Goal: Task Accomplishment & Management: Use online tool/utility

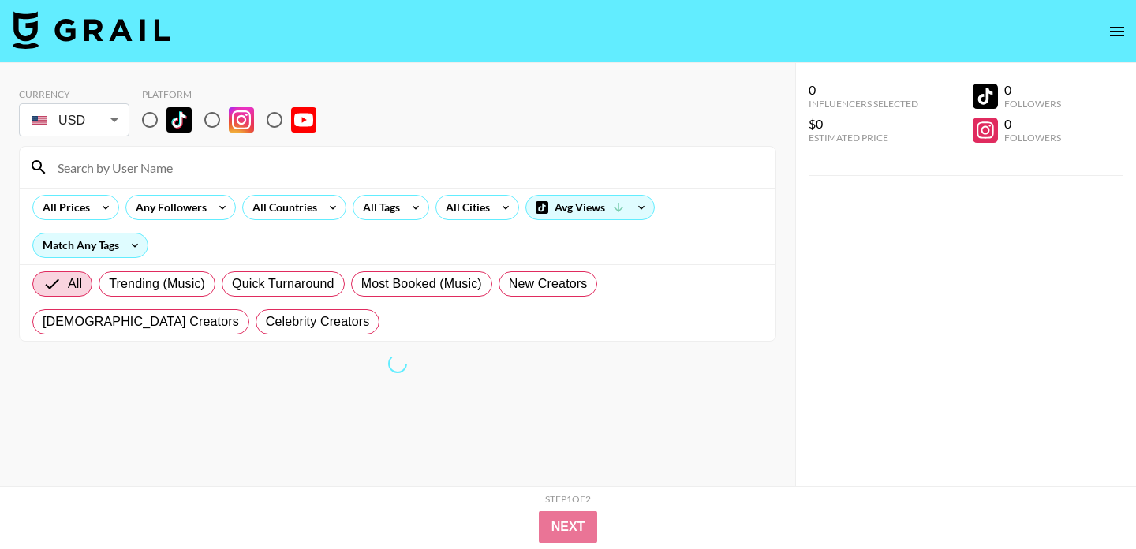
click at [159, 124] on input "radio" at bounding box center [149, 119] width 33 height 33
radio input "true"
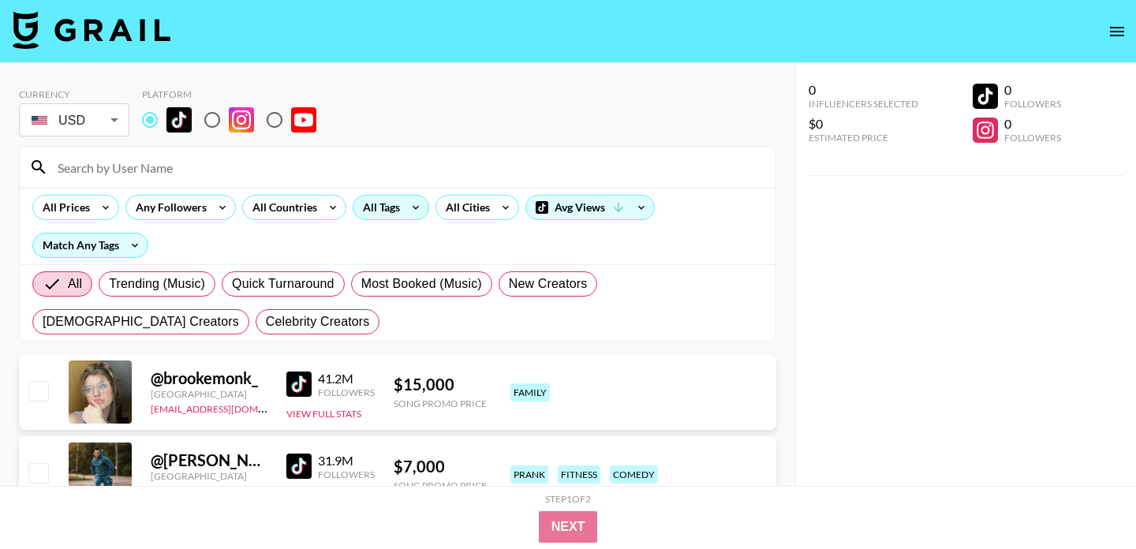
click at [375, 206] on div "All Tags" at bounding box center [378, 208] width 50 height 24
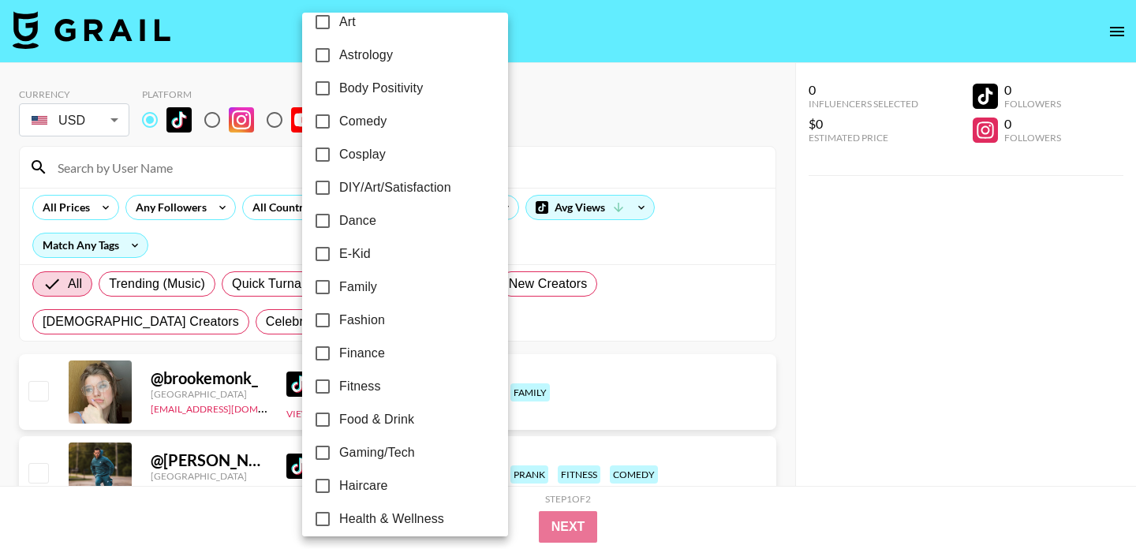
scroll to position [219, 0]
click at [339, 281] on span "Family" at bounding box center [358, 286] width 38 height 19
click at [339, 281] on input "Family" at bounding box center [322, 286] width 33 height 33
checkbox input "true"
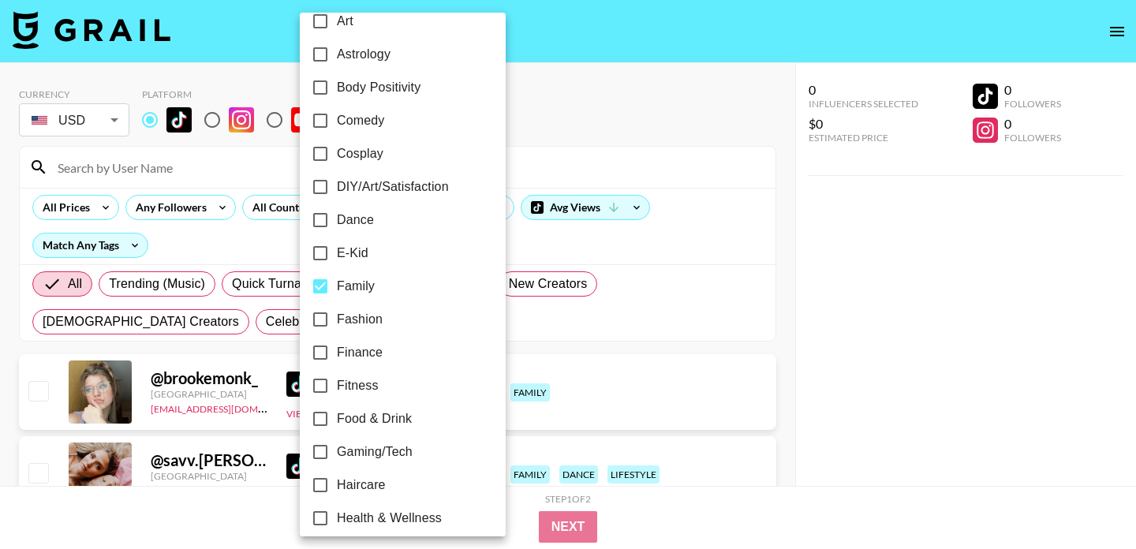
click at [734, 122] on div at bounding box center [568, 274] width 1136 height 549
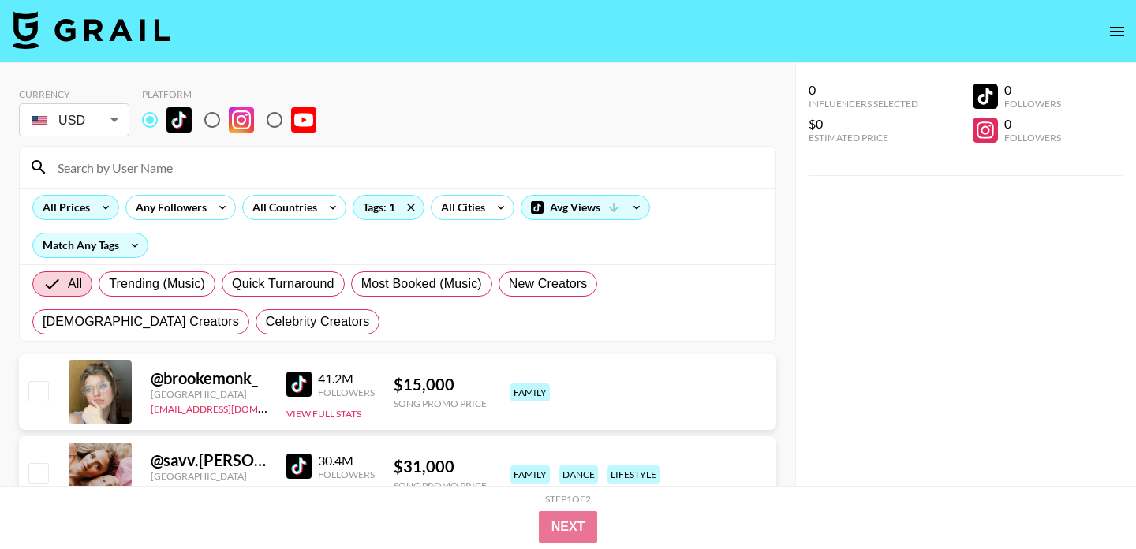
click at [96, 211] on icon at bounding box center [105, 208] width 25 height 24
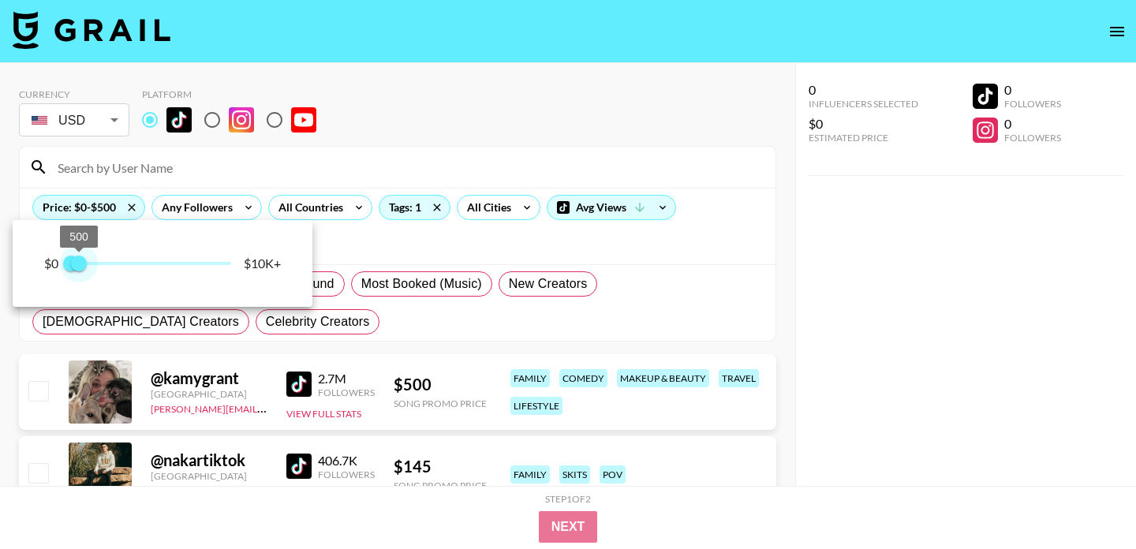
type input "750"
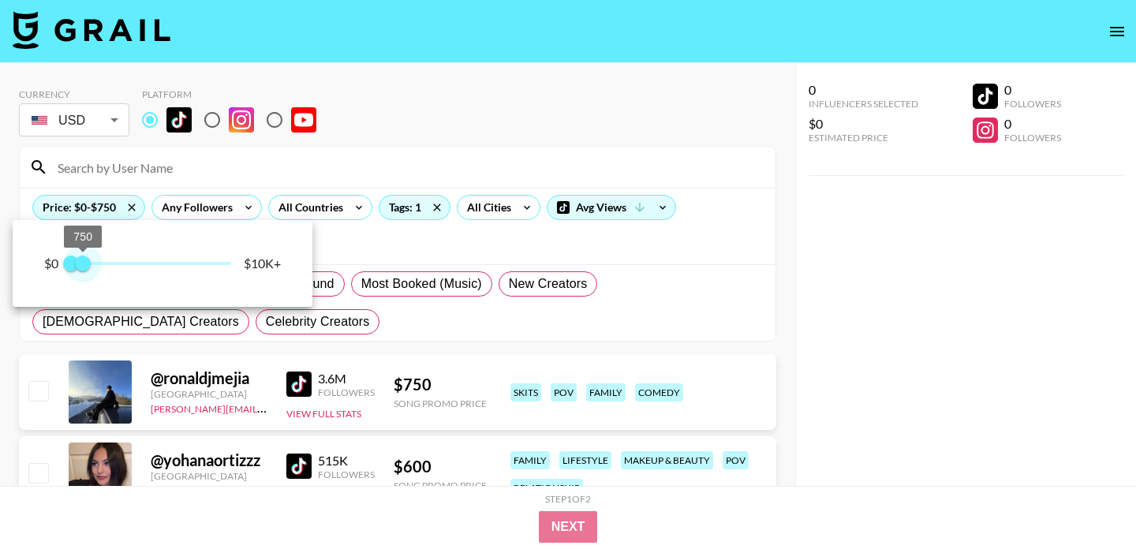
drag, startPoint x: 224, startPoint y: 260, endPoint x: 84, endPoint y: 258, distance: 140.4
click at [84, 258] on span "750" at bounding box center [83, 264] width 16 height 16
click at [425, 131] on div at bounding box center [568, 274] width 1136 height 549
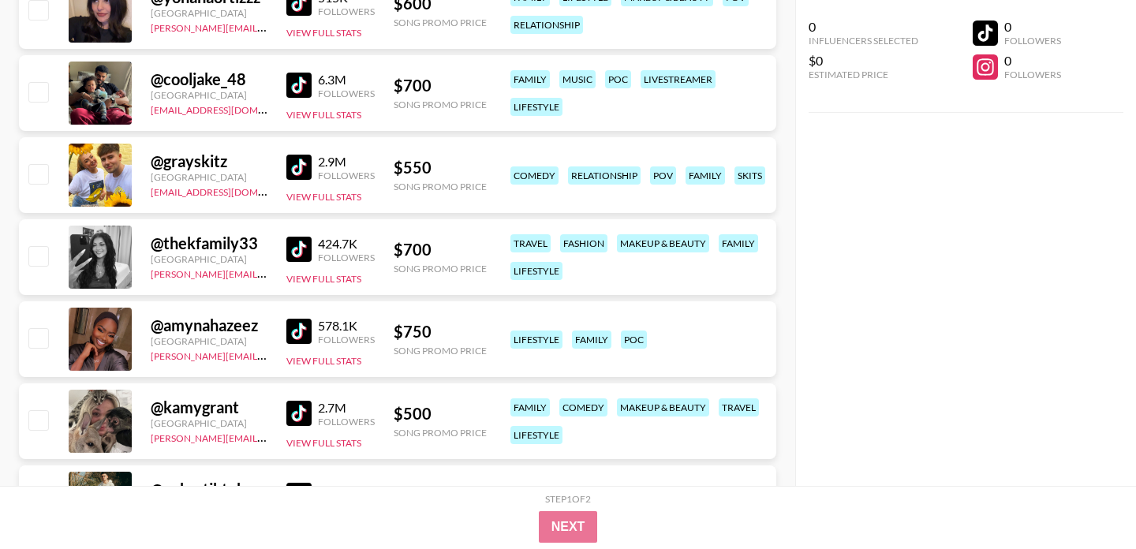
scroll to position [465, 0]
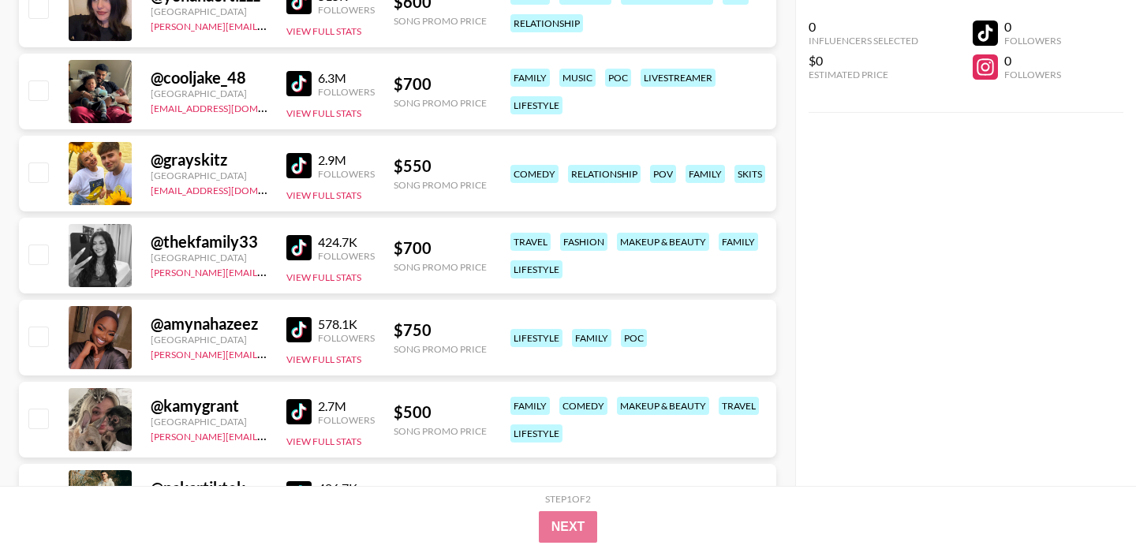
click at [306, 163] on img at bounding box center [298, 165] width 25 height 25
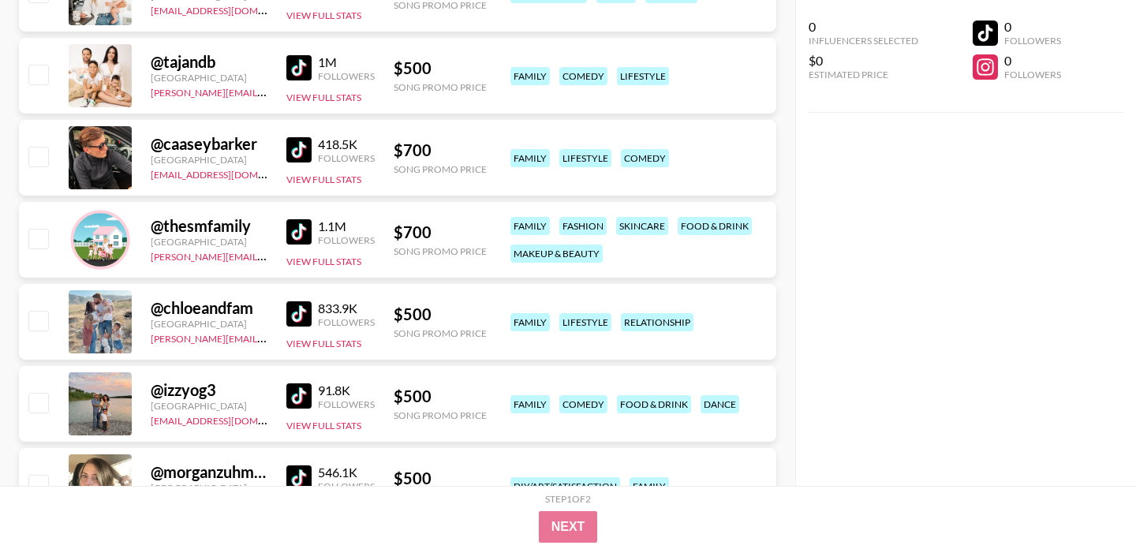
scroll to position [1866, 0]
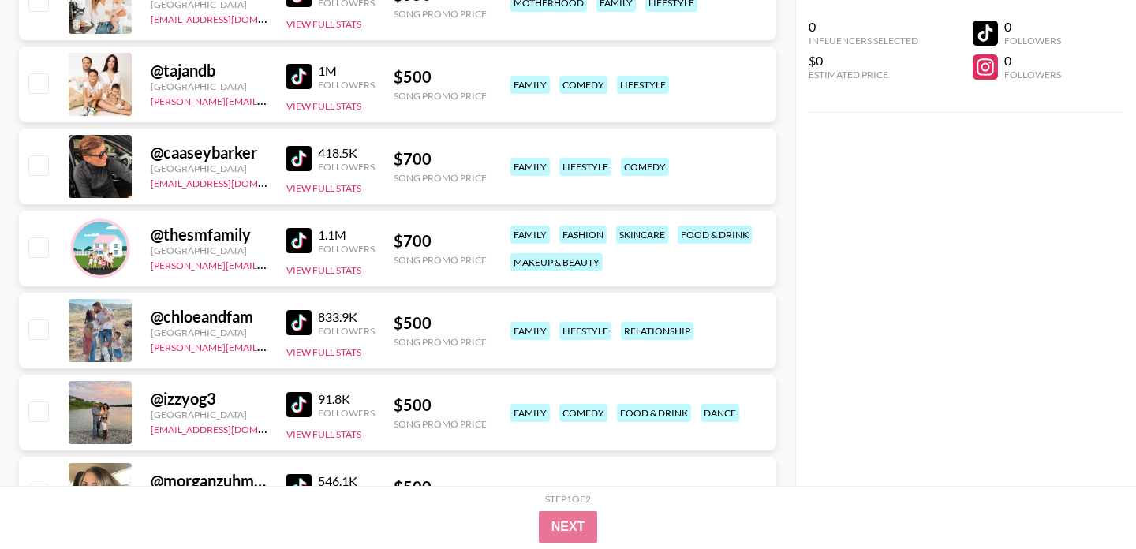
click at [306, 74] on img at bounding box center [298, 76] width 25 height 25
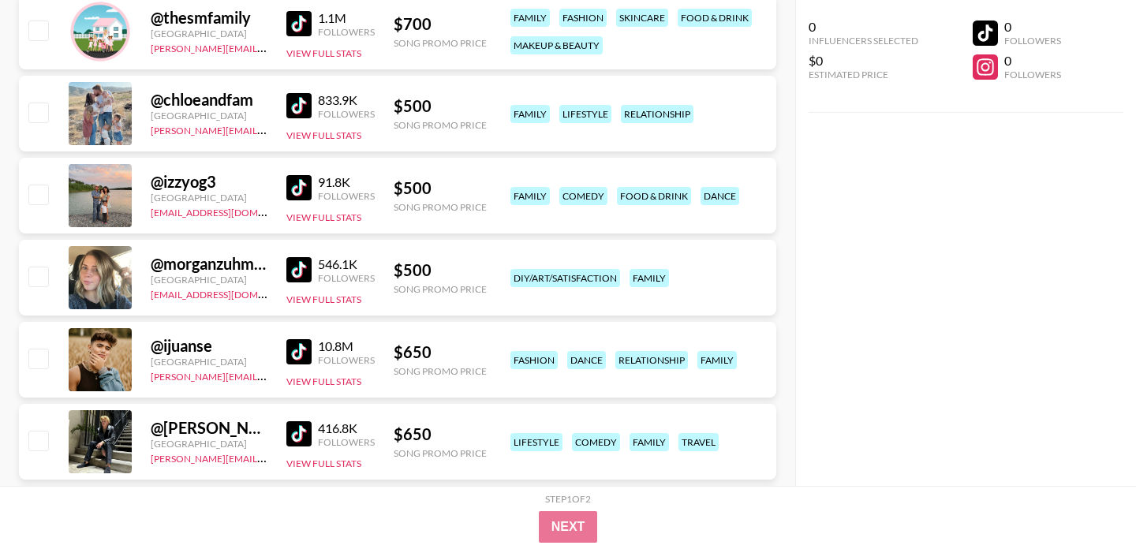
scroll to position [2085, 0]
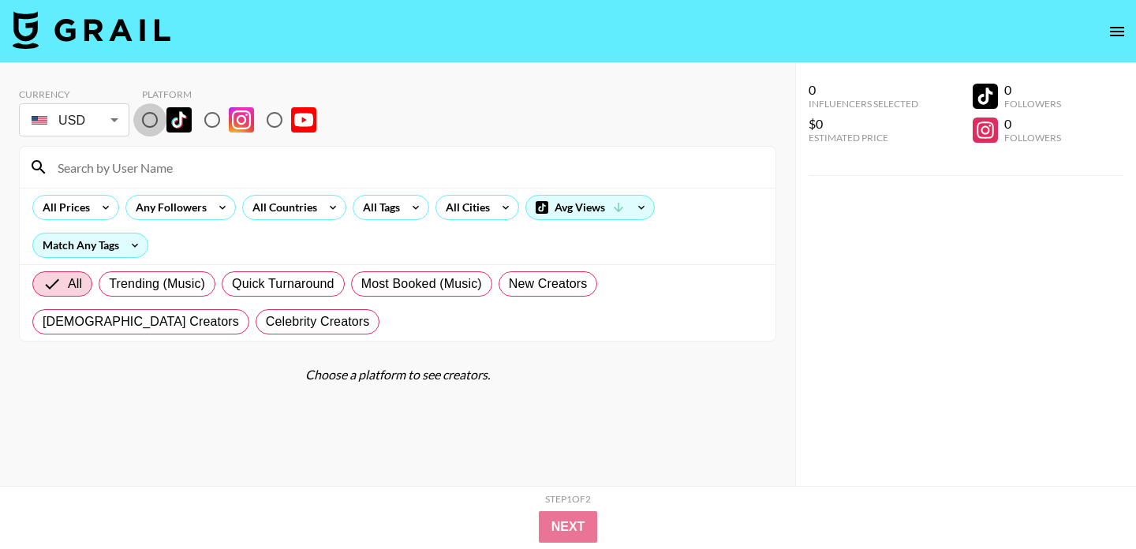
click at [159, 125] on input "radio" at bounding box center [149, 119] width 33 height 33
radio input "true"
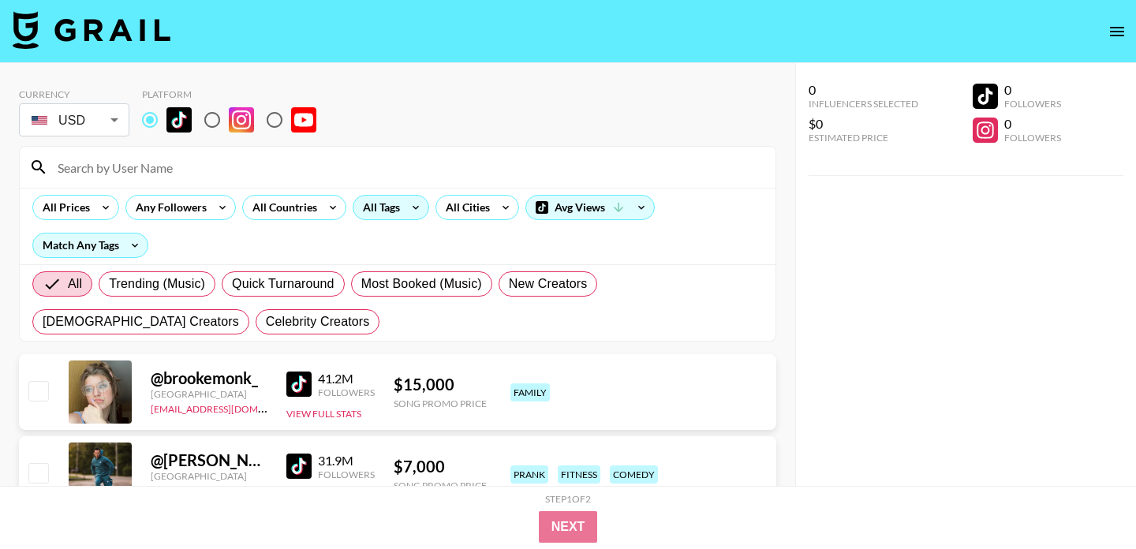
click at [397, 214] on div "All Tags" at bounding box center [378, 208] width 50 height 24
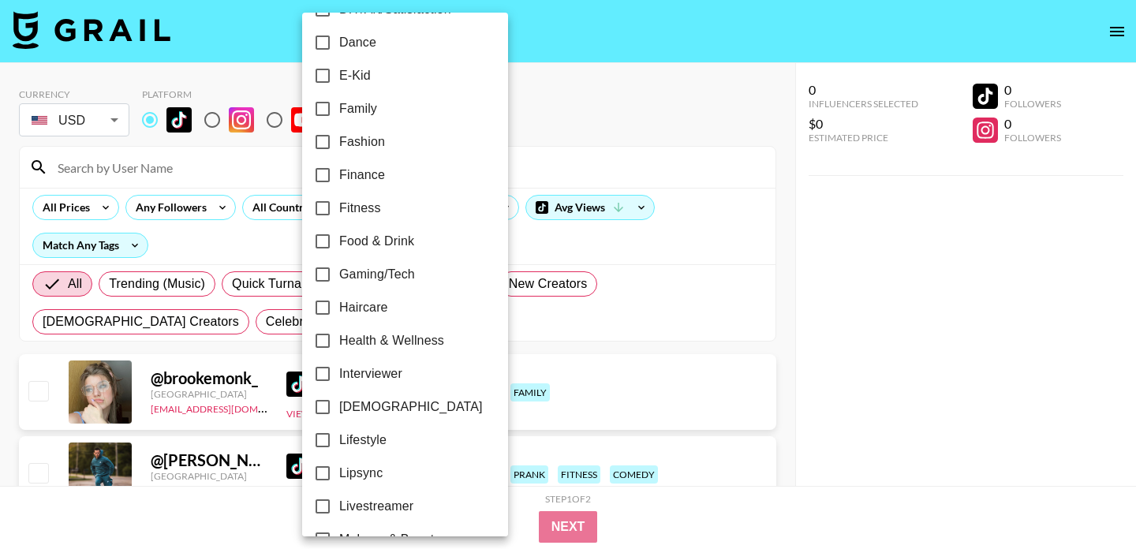
scroll to position [398, 0]
click at [336, 108] on input "Family" at bounding box center [322, 108] width 33 height 33
checkbox input "true"
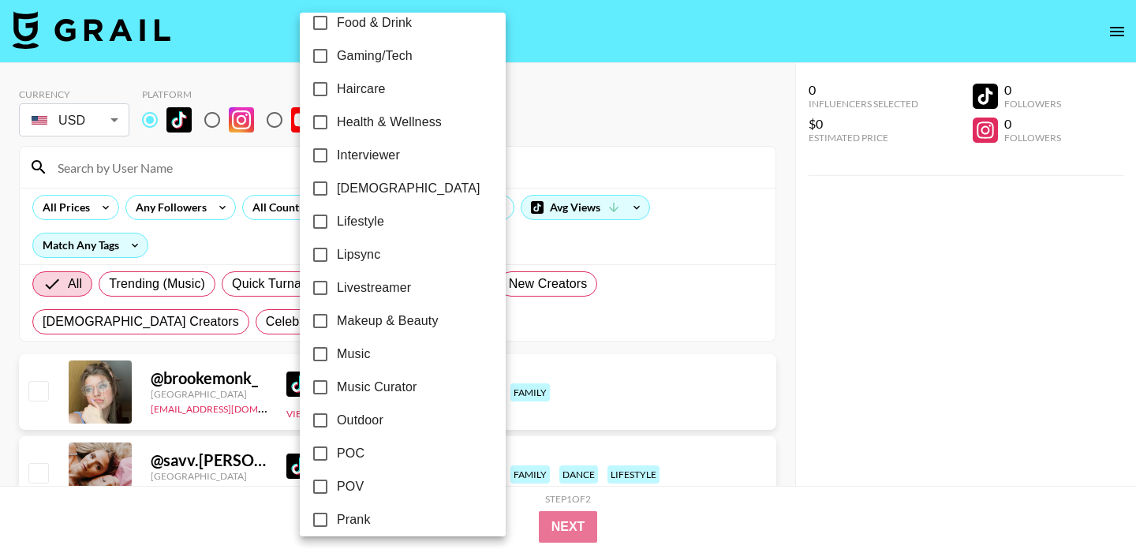
scroll to position [618, 0]
click at [585, 99] on div at bounding box center [568, 274] width 1136 height 549
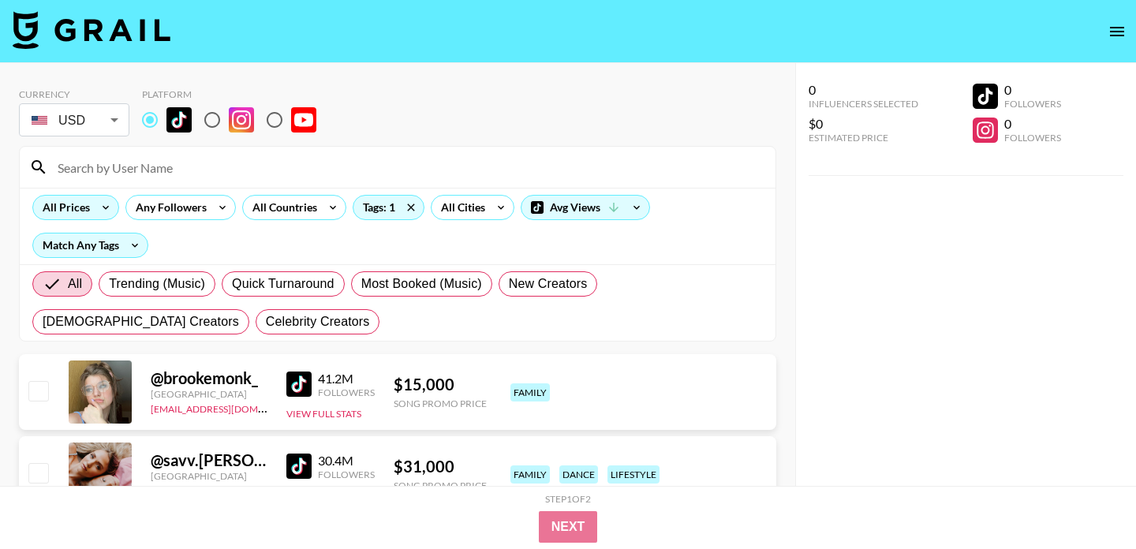
click at [86, 211] on div "All Prices" at bounding box center [63, 208] width 60 height 24
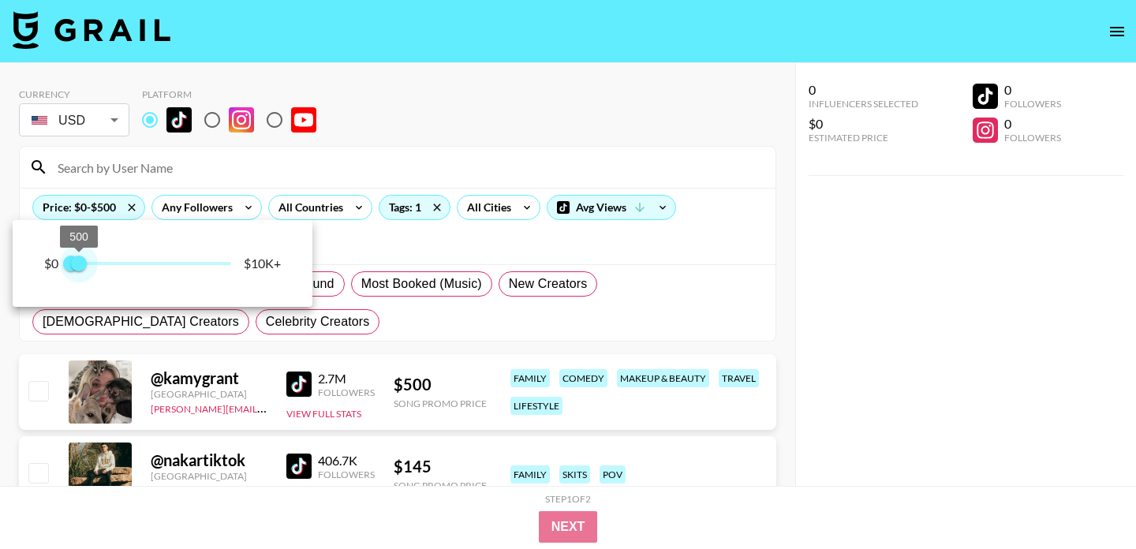
drag, startPoint x: 231, startPoint y: 260, endPoint x: 81, endPoint y: 258, distance: 149.9
click at [81, 258] on span "500" at bounding box center [79, 264] width 16 height 16
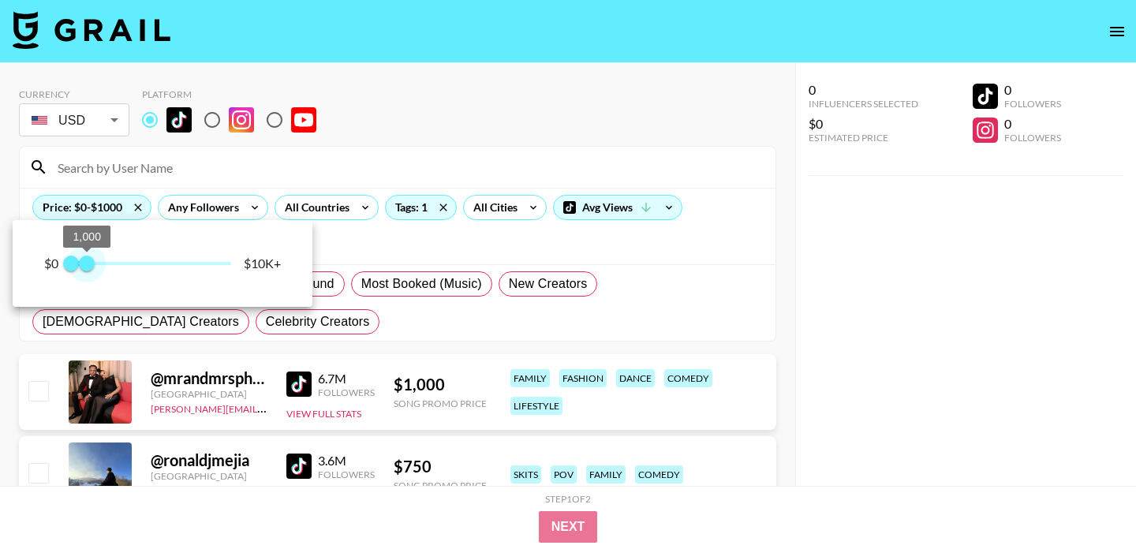
type input "750"
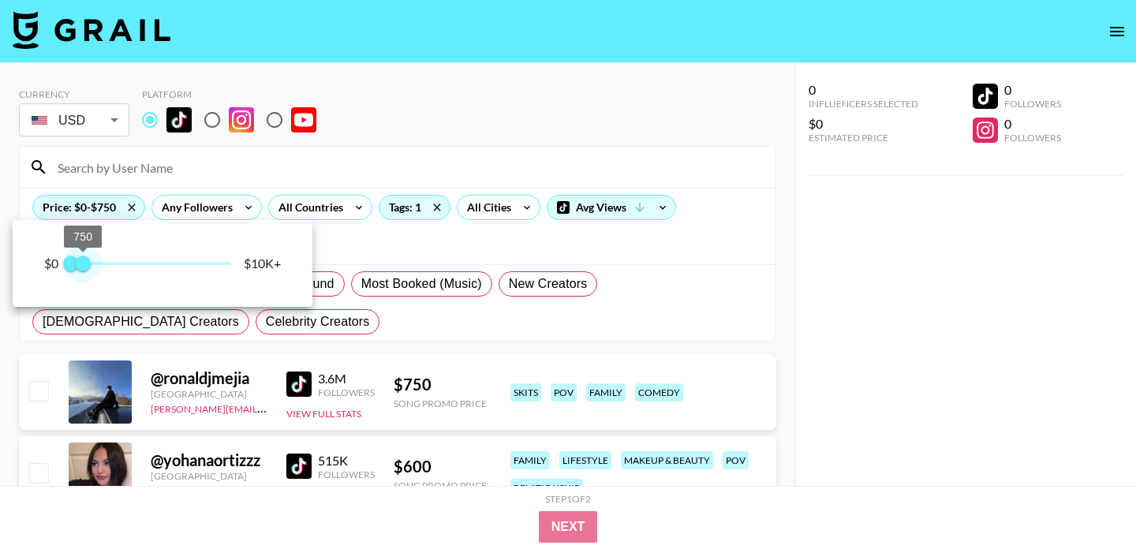
click at [84, 258] on span "750" at bounding box center [83, 264] width 16 height 16
click at [479, 140] on div at bounding box center [568, 274] width 1136 height 549
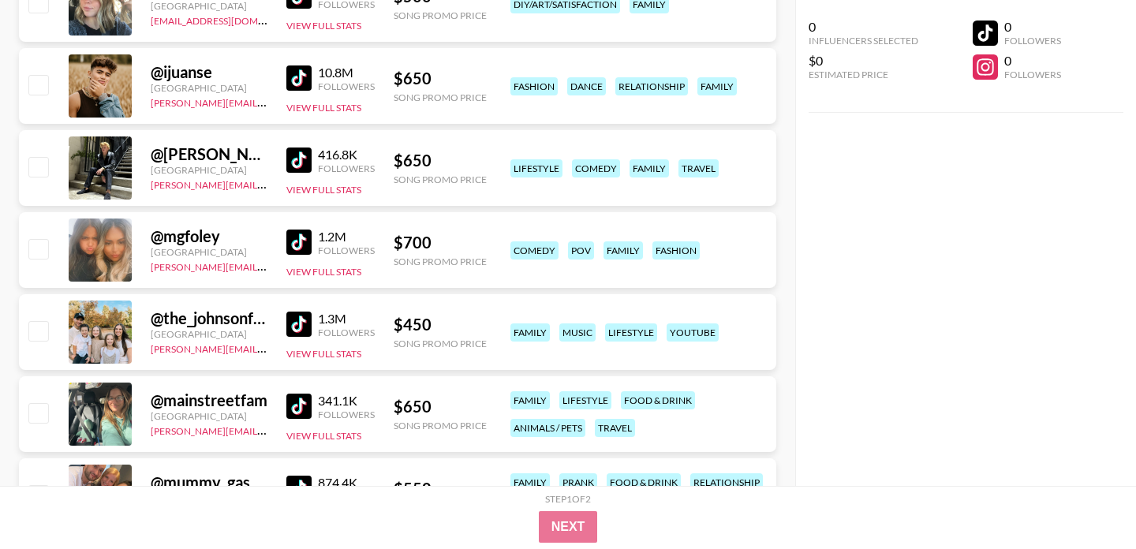
scroll to position [2359, 0]
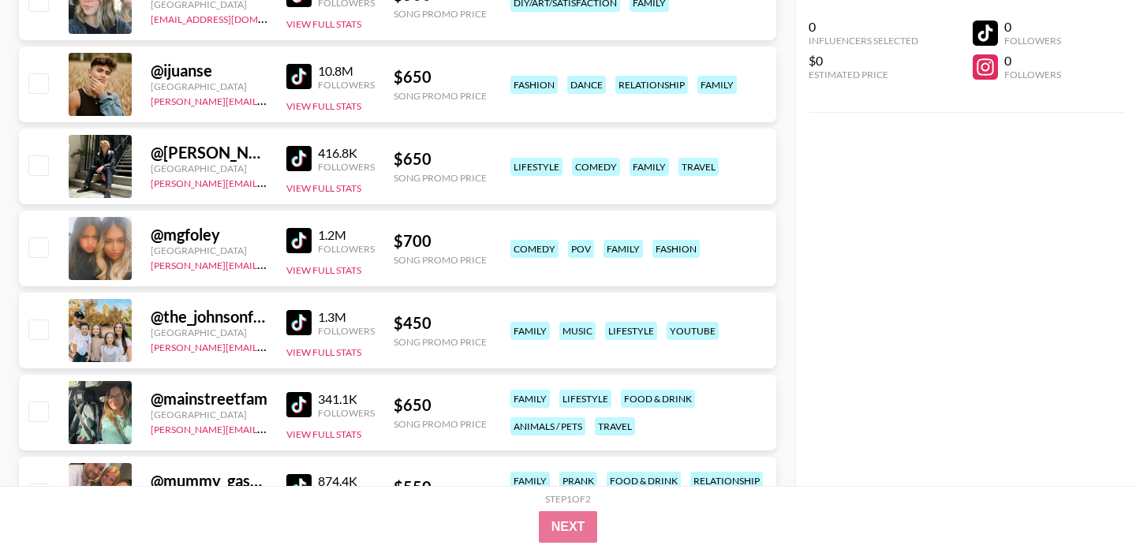
click at [305, 323] on img at bounding box center [298, 322] width 25 height 25
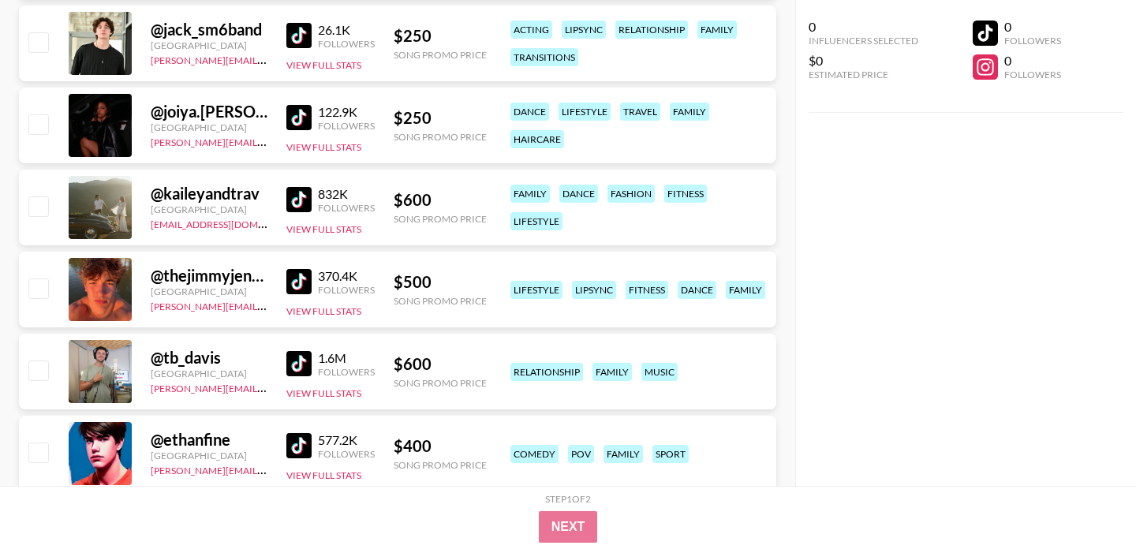
scroll to position [3477, 0]
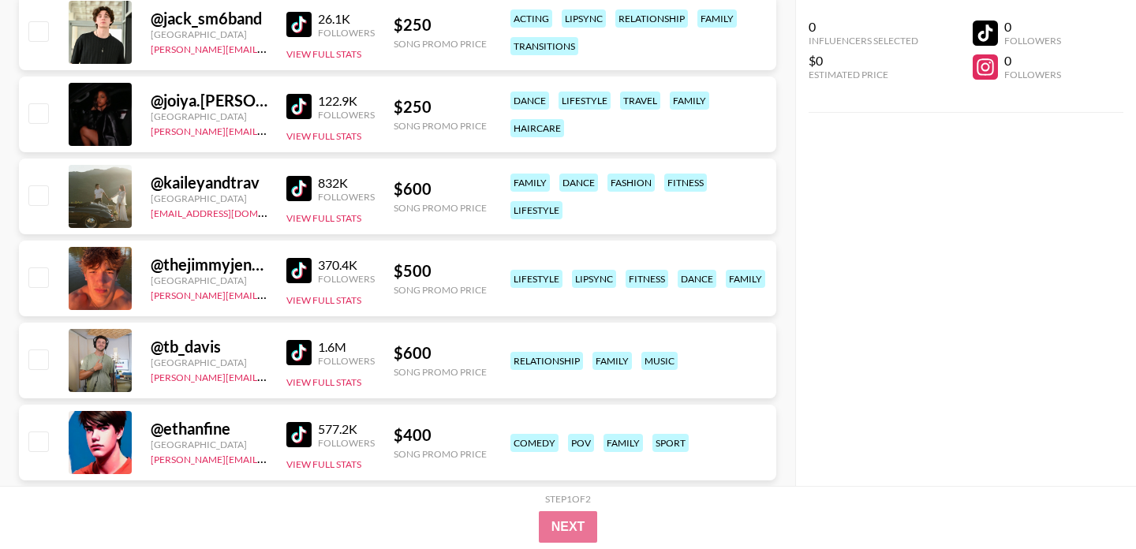
click at [305, 181] on img at bounding box center [298, 188] width 25 height 25
